Goal: Task Accomplishment & Management: Complete application form

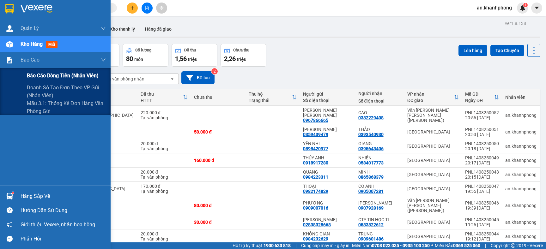
click at [28, 76] on span "Báo cáo dòng tiền (nhân viên)" at bounding box center [63, 76] width 72 height 8
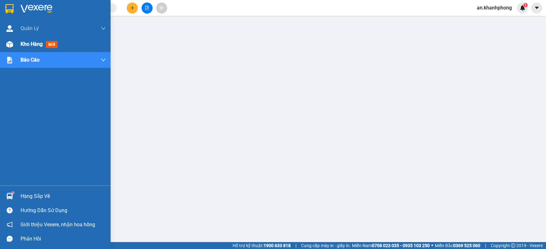
click at [33, 43] on span "Kho hàng" at bounding box center [32, 44] width 22 height 6
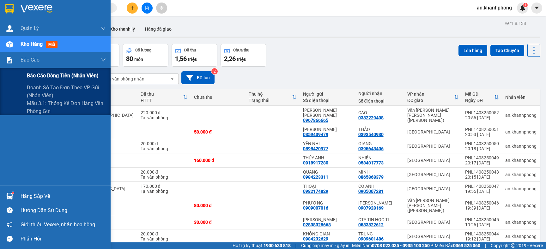
click at [44, 79] on span "Báo cáo dòng tiền (nhân viên)" at bounding box center [63, 76] width 72 height 8
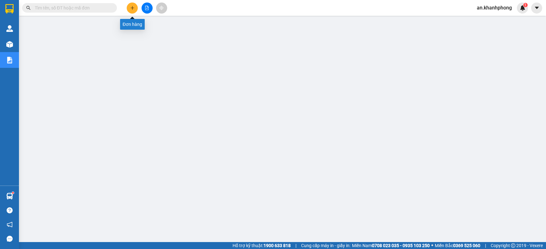
click at [130, 7] on icon "plus" at bounding box center [132, 8] width 4 height 4
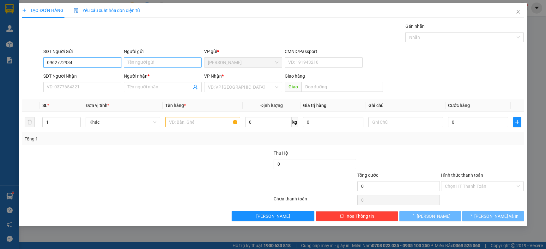
type input "0962772934"
click at [148, 60] on input "Người gửi" at bounding box center [163, 62] width 78 height 10
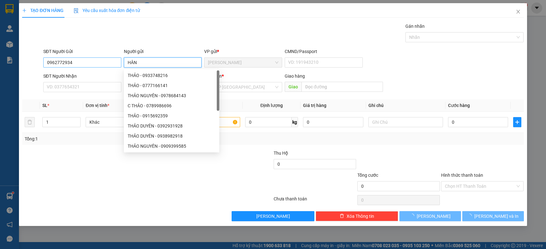
type input "HÂN"
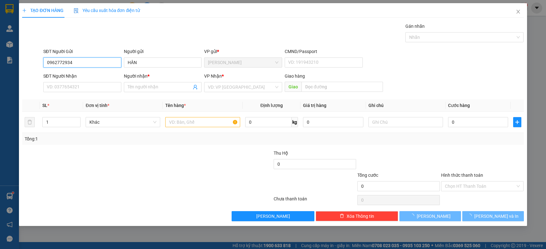
drag, startPoint x: 90, startPoint y: 64, endPoint x: 21, endPoint y: 65, distance: 69.8
click at [21, 65] on div "TẠO ĐƠN HÀNG Yêu cầu xuất [PERSON_NAME] điện tử Transit Pickup Surcharge Ids Tr…" at bounding box center [272, 114] width 507 height 223
click at [69, 88] on input "SĐT Người Nhận" at bounding box center [82, 87] width 78 height 10
paste input "0962772934"
type input "0962772934"
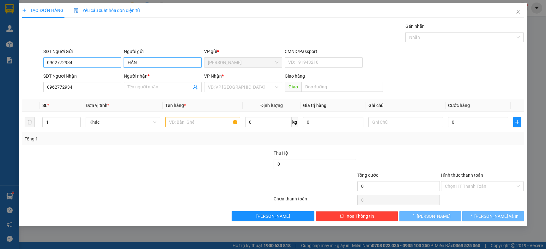
drag, startPoint x: 147, startPoint y: 60, endPoint x: 113, endPoint y: 61, distance: 34.7
click at [113, 61] on div "SĐT Người Gửi 0962772934 Người gửi [PERSON_NAME] VP gửi * [PERSON_NAME] CMND/Pa…" at bounding box center [283, 59] width 483 height 22
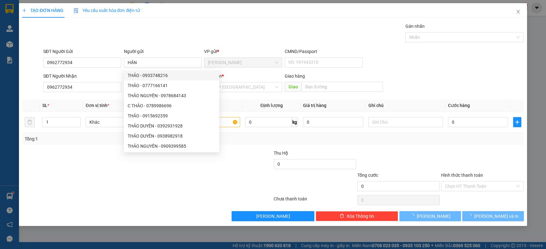
click at [111, 155] on div at bounding box center [104, 161] width 167 height 22
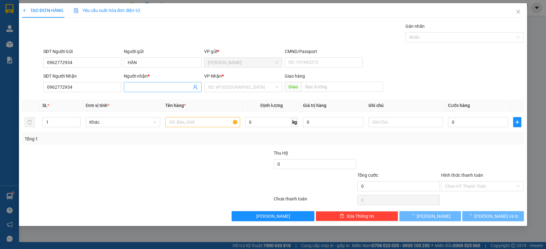
click at [139, 87] on input "Người nhận *" at bounding box center [160, 87] width 64 height 7
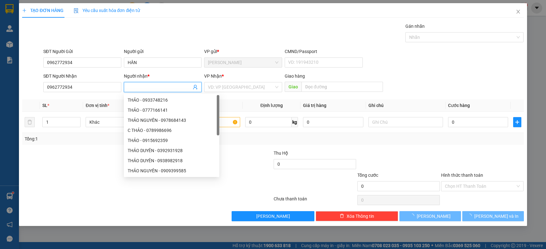
paste input "HÂN"
type input "HÂN"
click at [228, 82] on input "search" at bounding box center [241, 86] width 66 height 9
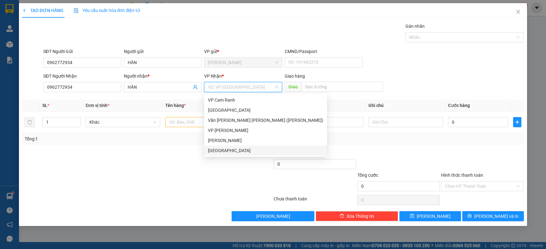
click at [231, 151] on div "[GEOGRAPHIC_DATA]" at bounding box center [265, 150] width 115 height 7
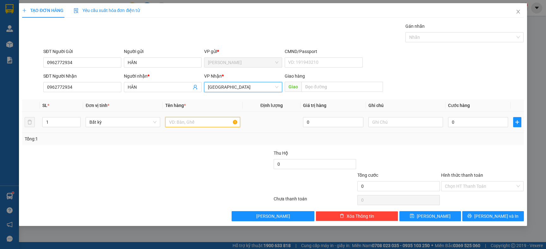
click at [180, 119] on input "text" at bounding box center [202, 122] width 75 height 10
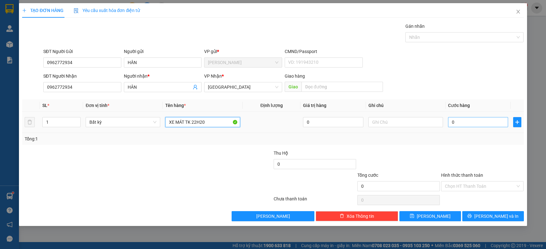
type input "XE MÁT TK 22H20"
click at [459, 119] on input "0" at bounding box center [478, 122] width 60 height 10
type input "3"
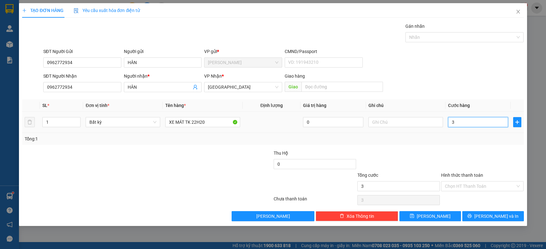
type input "35"
type input "350"
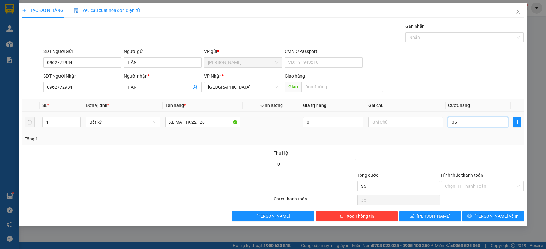
type input "350"
type input "350.000"
click at [484, 188] on input "Hình thức thanh toán" at bounding box center [480, 186] width 70 height 9
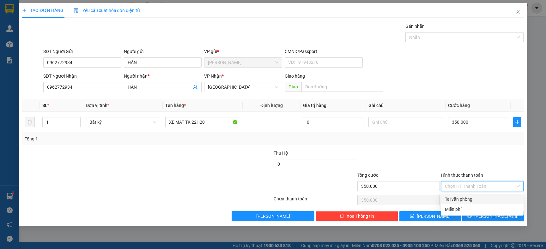
click at [472, 202] on div "Tại văn phòng" at bounding box center [482, 199] width 75 height 7
type input "0"
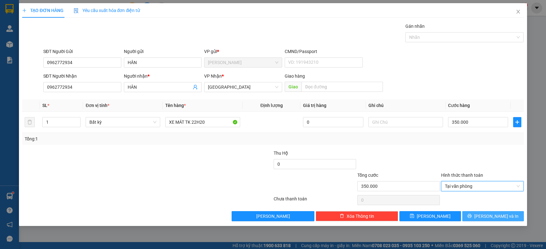
click at [498, 216] on span "[PERSON_NAME] và In" at bounding box center [496, 216] width 44 height 7
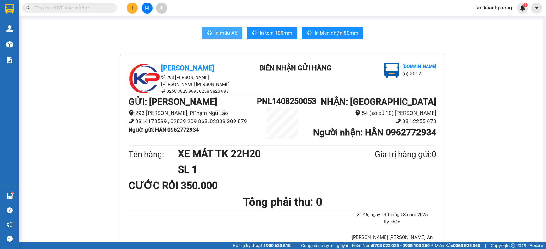
click at [215, 32] on span "In mẫu A5" at bounding box center [225, 33] width 23 height 8
click at [69, 12] on span at bounding box center [69, 7] width 95 height 9
click at [75, 6] on input "text" at bounding box center [72, 7] width 75 height 7
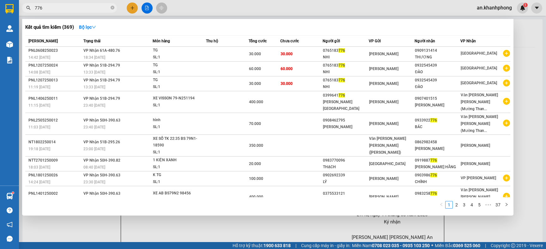
click at [93, 9] on input "776" at bounding box center [72, 7] width 75 height 7
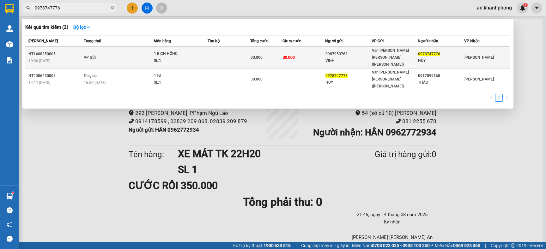
type input "0978747776"
click at [321, 54] on td "30.000" at bounding box center [303, 58] width 43 height 22
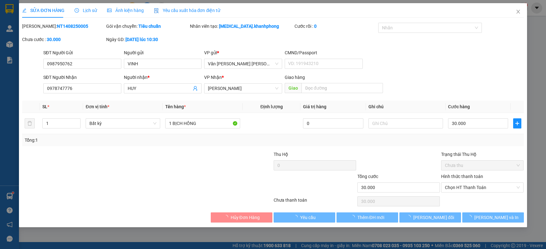
type input "0987950762"
type input "VINH"
type input "0978747776"
type input "HUY"
type input "30.000"
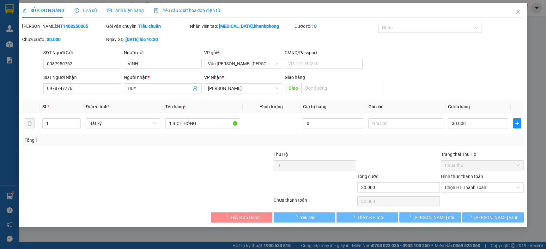
type input "30.000"
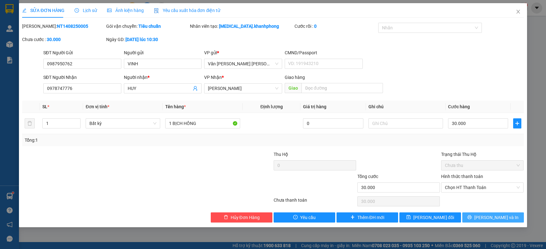
click at [493, 218] on span "[PERSON_NAME] và In" at bounding box center [496, 217] width 44 height 7
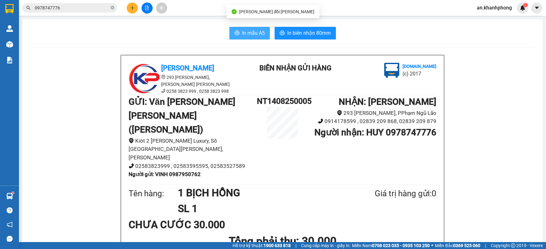
click at [235, 34] on button "In mẫu A5" at bounding box center [249, 33] width 40 height 13
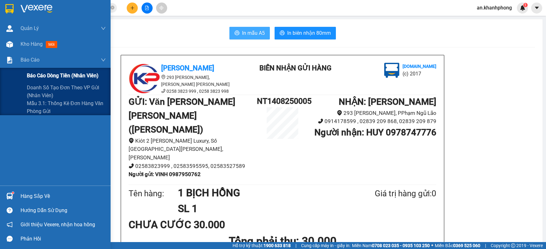
click at [43, 77] on span "Báo cáo dòng tiền (nhân viên)" at bounding box center [63, 76] width 72 height 8
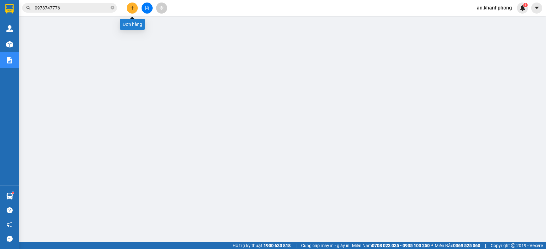
click at [131, 4] on button at bounding box center [132, 8] width 11 height 11
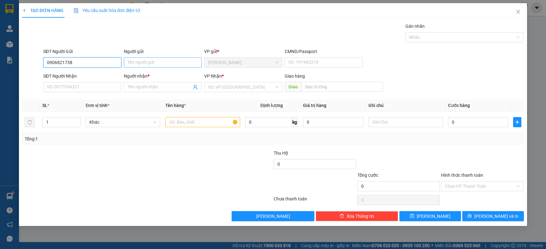
type input "0906821738"
click at [147, 63] on input "Người gửi" at bounding box center [163, 62] width 78 height 10
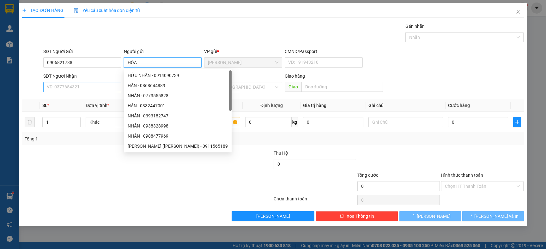
type input "HÒA"
click at [77, 84] on input "SĐT Người Nhận" at bounding box center [82, 87] width 78 height 10
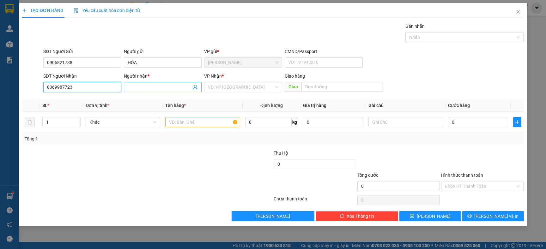
type input "0369987723"
click at [149, 86] on input "Người nhận *" at bounding box center [160, 87] width 64 height 7
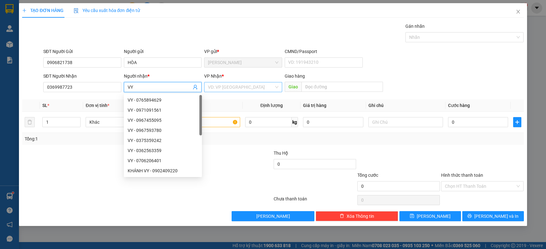
type input "VY"
click at [237, 86] on input "search" at bounding box center [241, 86] width 66 height 9
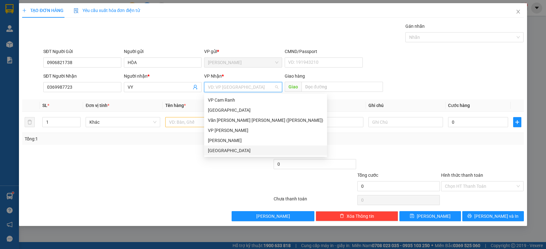
click at [223, 150] on div "[GEOGRAPHIC_DATA]" at bounding box center [265, 150] width 115 height 7
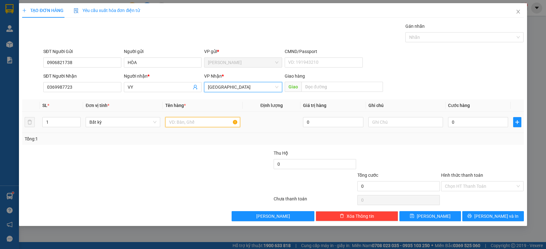
click at [188, 125] on input "text" at bounding box center [202, 122] width 75 height 10
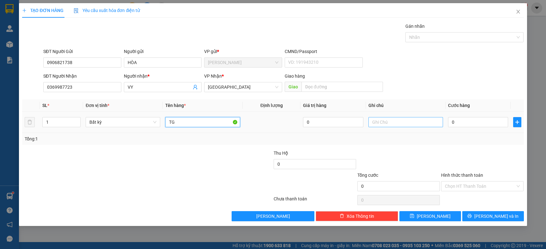
type input "TG"
click at [397, 123] on input "text" at bounding box center [405, 122] width 75 height 10
type input "THÊM SDT 0868448150"
click at [479, 122] on input "0" at bounding box center [478, 122] width 60 height 10
type input "5"
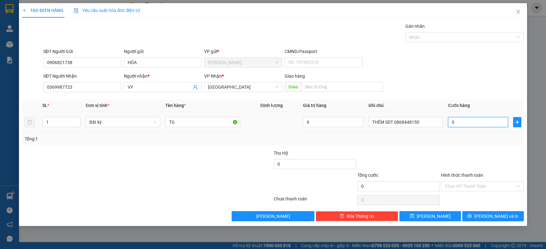
type input "5"
type input "50"
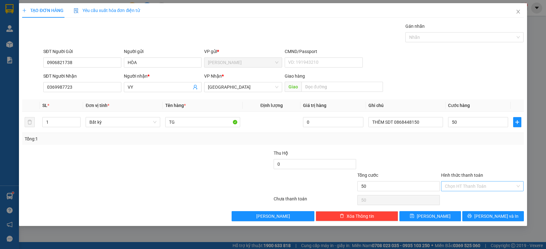
type input "50.000"
click at [471, 183] on input "Hình thức thanh toán" at bounding box center [480, 186] width 70 height 9
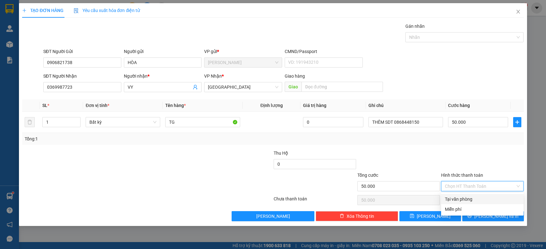
click at [461, 197] on div "Tại văn phòng" at bounding box center [482, 199] width 75 height 7
type input "0"
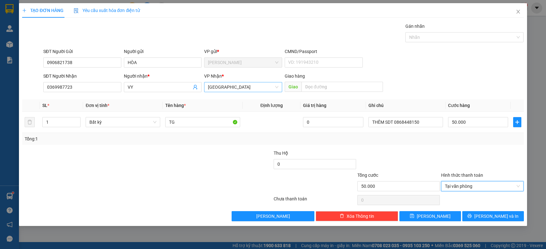
click at [243, 89] on span "[GEOGRAPHIC_DATA]" at bounding box center [243, 86] width 70 height 9
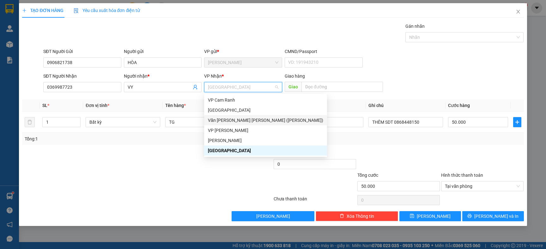
click at [251, 120] on div "Văn [PERSON_NAME] [PERSON_NAME] ([PERSON_NAME])" at bounding box center [265, 120] width 115 height 7
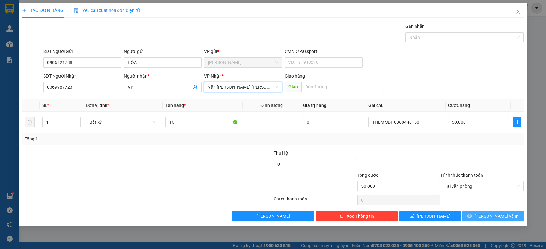
click at [502, 216] on span "[PERSON_NAME] và In" at bounding box center [496, 216] width 44 height 7
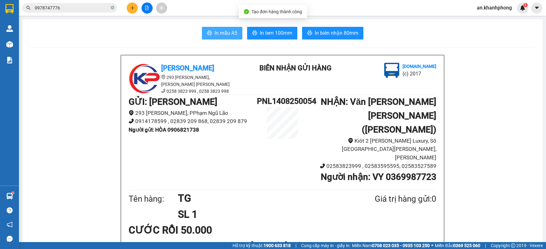
click at [219, 34] on span "In mẫu A5" at bounding box center [225, 33] width 23 height 8
